Goal: Task Accomplishment & Management: Manage account settings

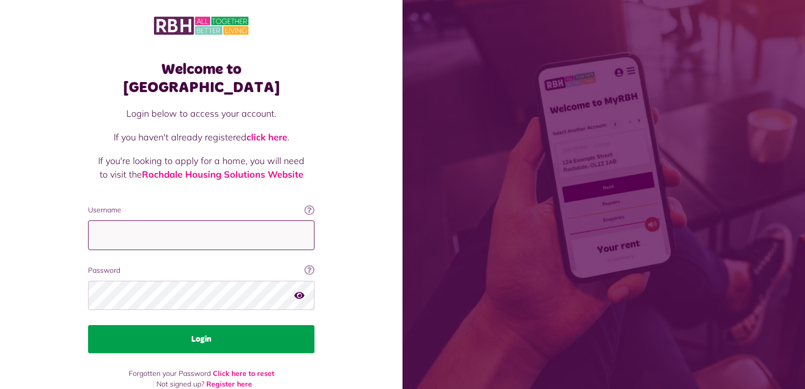
type input "**********"
click at [205, 325] on button "Login" at bounding box center [201, 339] width 226 height 28
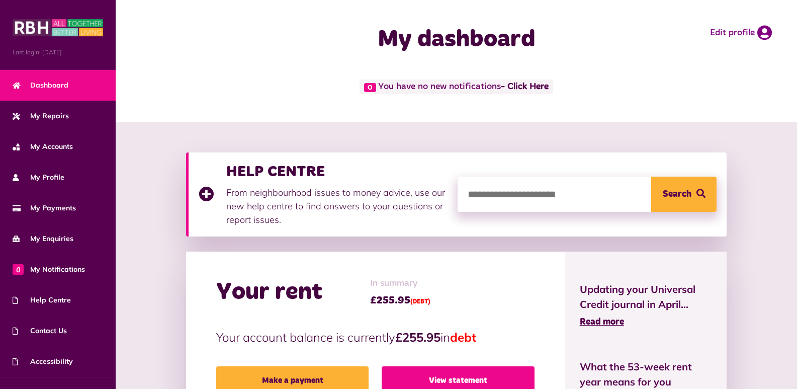
click at [442, 379] on link "View statement" at bounding box center [458, 380] width 153 height 28
